Goal: Information Seeking & Learning: Learn about a topic

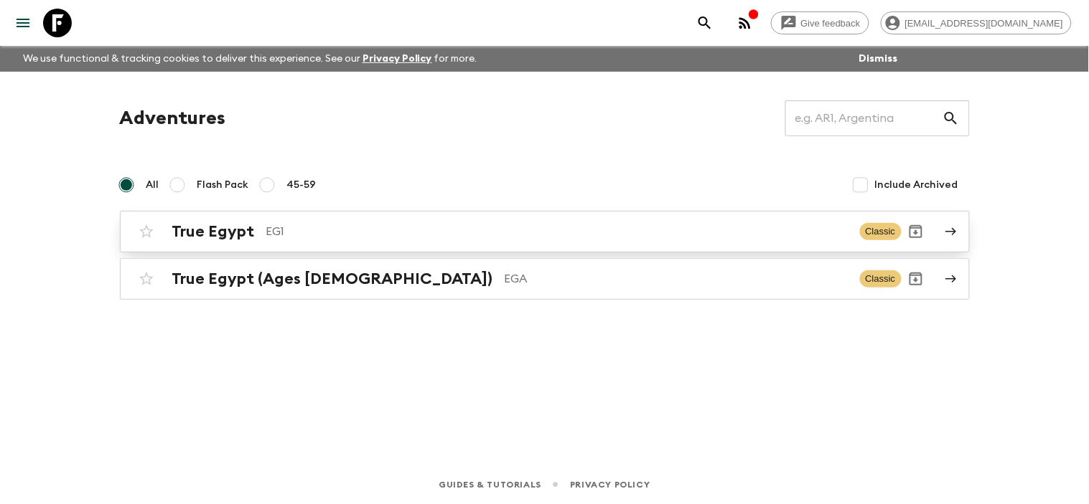
click at [951, 232] on icon at bounding box center [950, 231] width 13 height 13
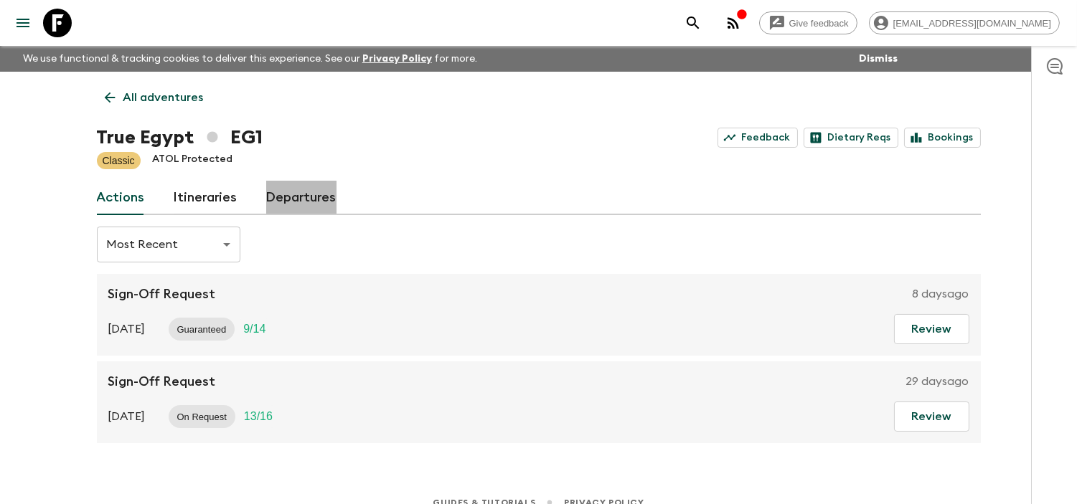
click at [330, 203] on link "Departures" at bounding box center [301, 198] width 70 height 34
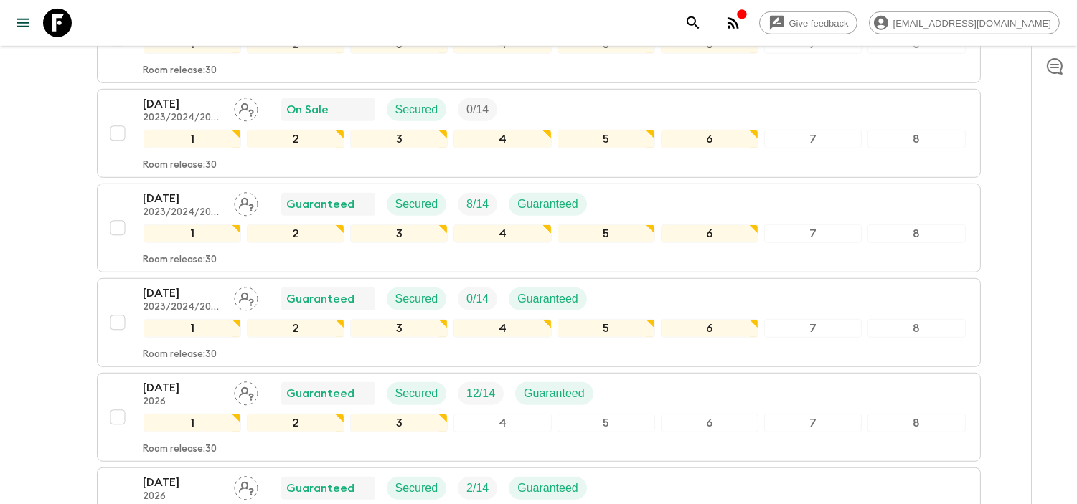
scroll to position [1850, 0]
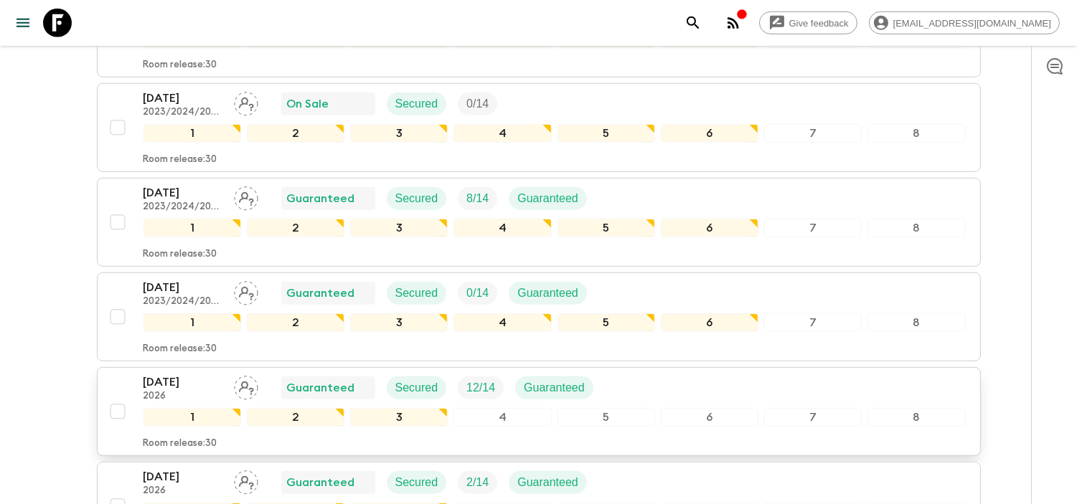
click at [161, 383] on p "[DATE]" at bounding box center [183, 382] width 79 height 17
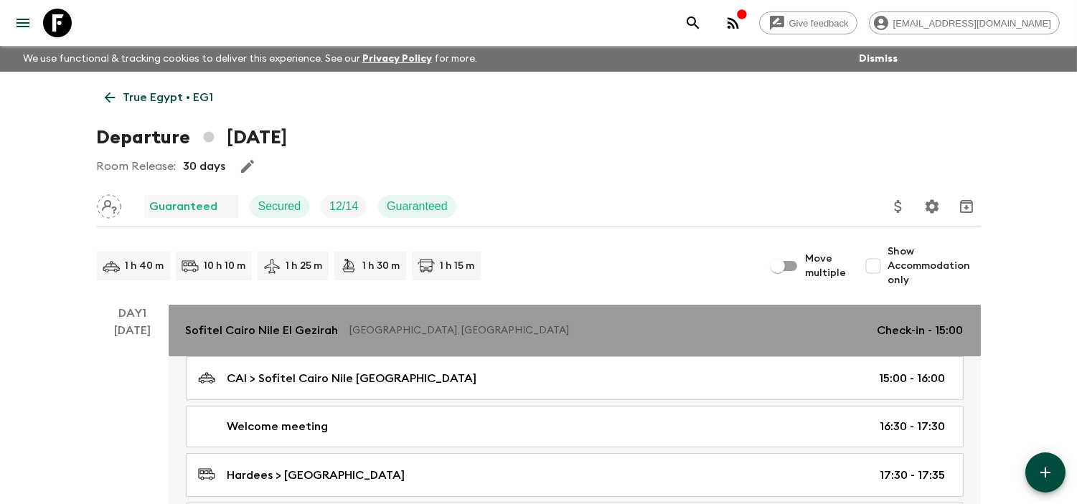
click at [291, 339] on p "Sofitel Cairo Nile El Gezirah" at bounding box center [262, 330] width 153 height 17
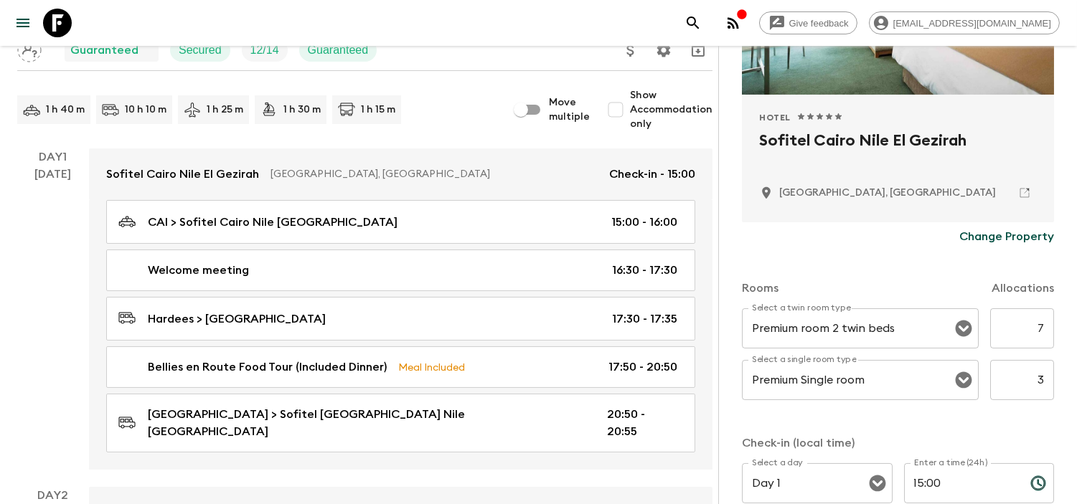
scroll to position [250, 0]
